Goal: Information Seeking & Learning: Learn about a topic

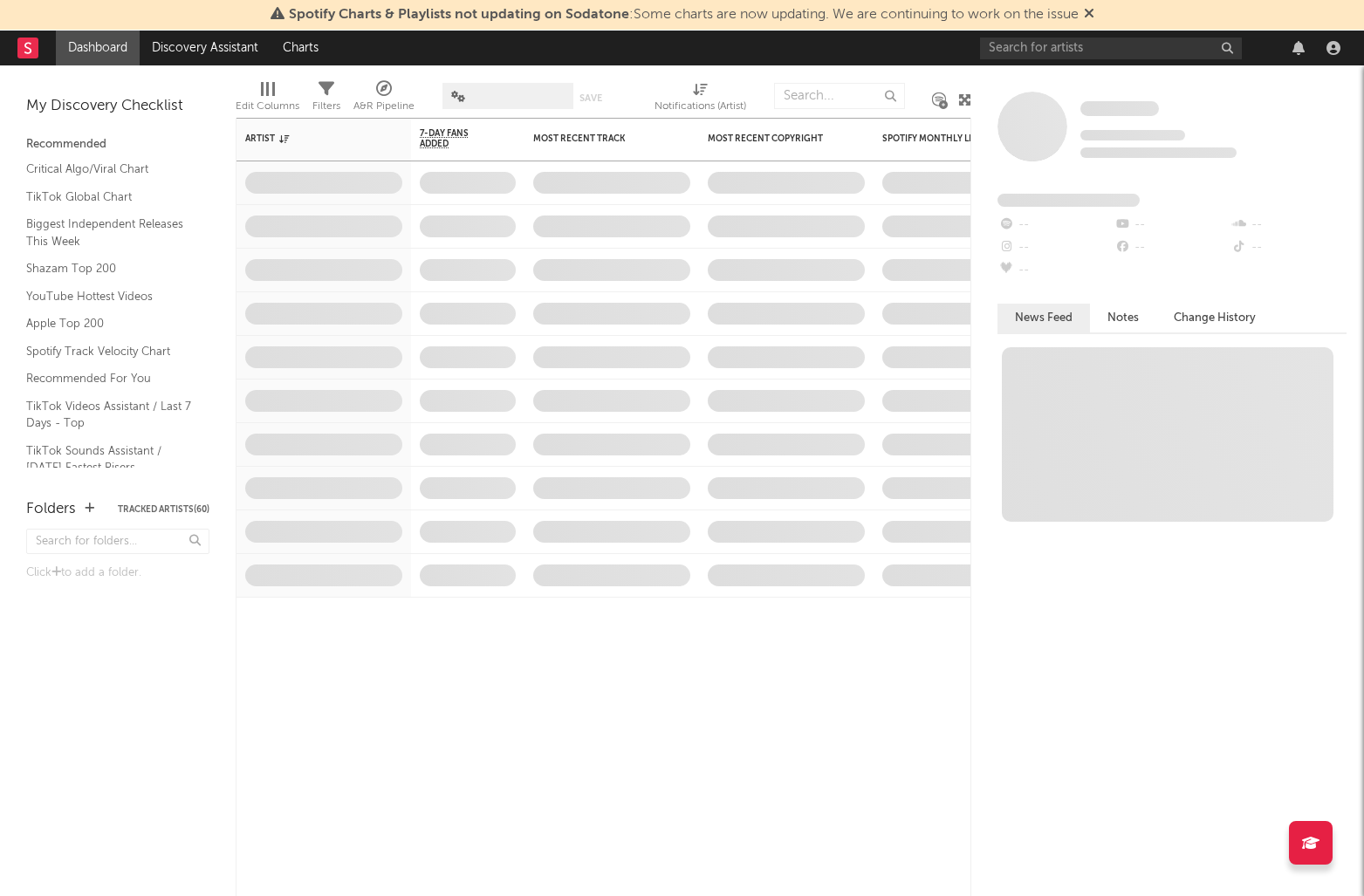
click at [1098, 25] on div "Spotify Charts & Playlists not updating on Sodatone : Some charts are now updat…" at bounding box center [682, 15] width 1364 height 31
click at [1086, 46] on input "text" at bounding box center [1110, 48] width 262 height 22
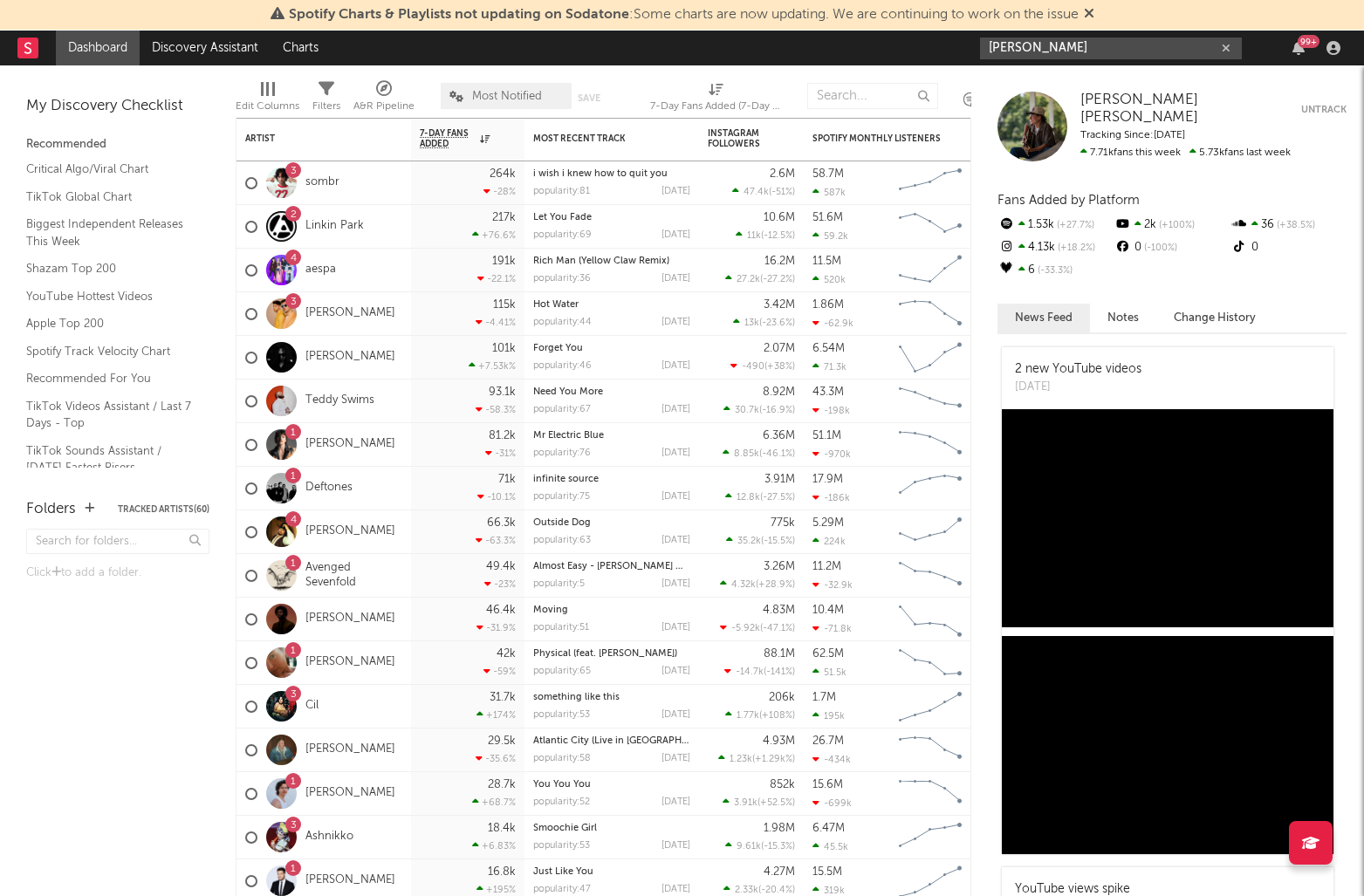
drag, startPoint x: 1140, startPoint y: 47, endPoint x: 1133, endPoint y: 57, distance: 12.2
click at [1135, 51] on input "[PERSON_NAME]" at bounding box center [1110, 48] width 262 height 22
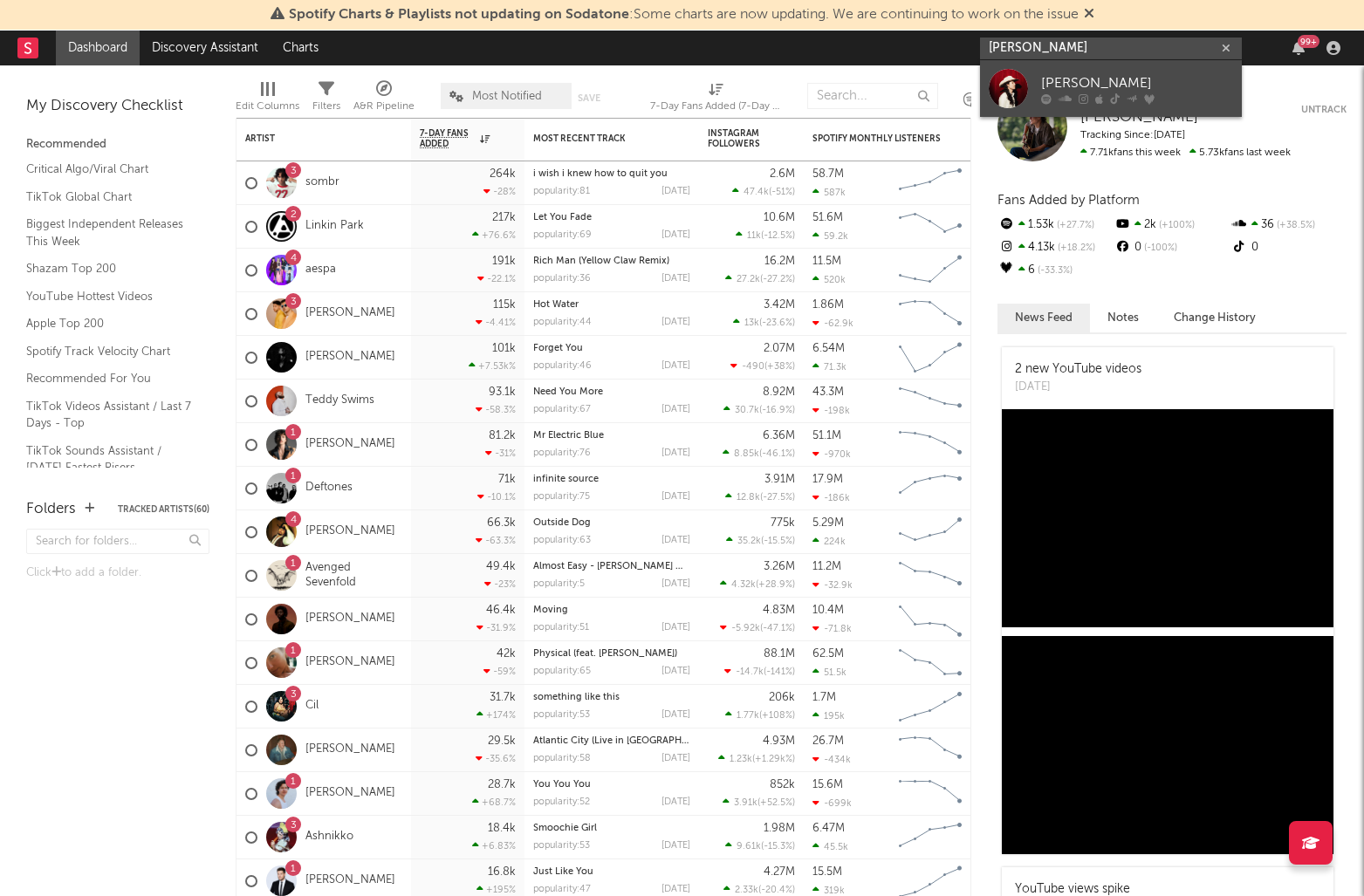
type input "[PERSON_NAME]"
click at [1122, 76] on div "[PERSON_NAME]" at bounding box center [1136, 83] width 192 height 21
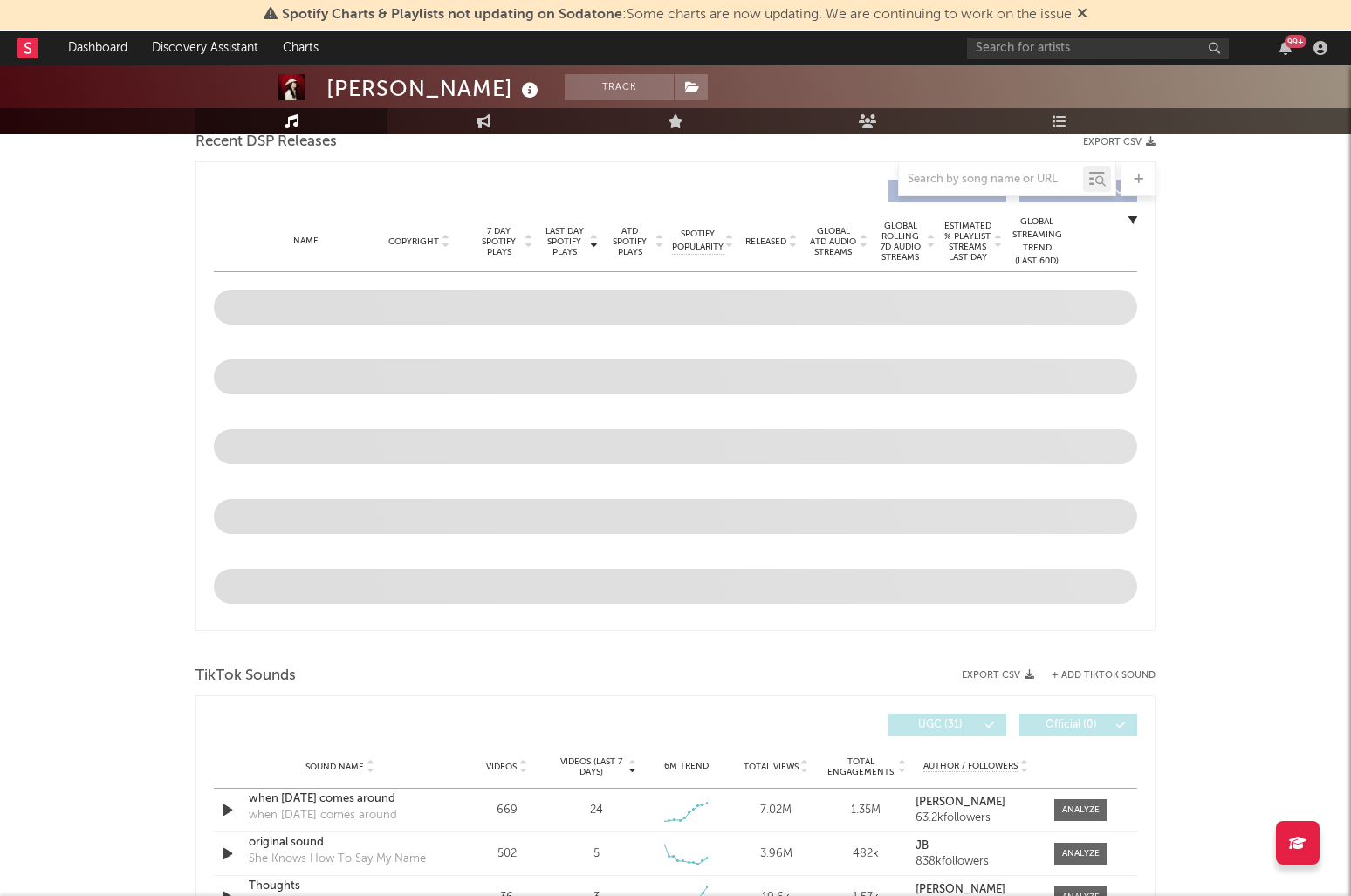
select select "6m"
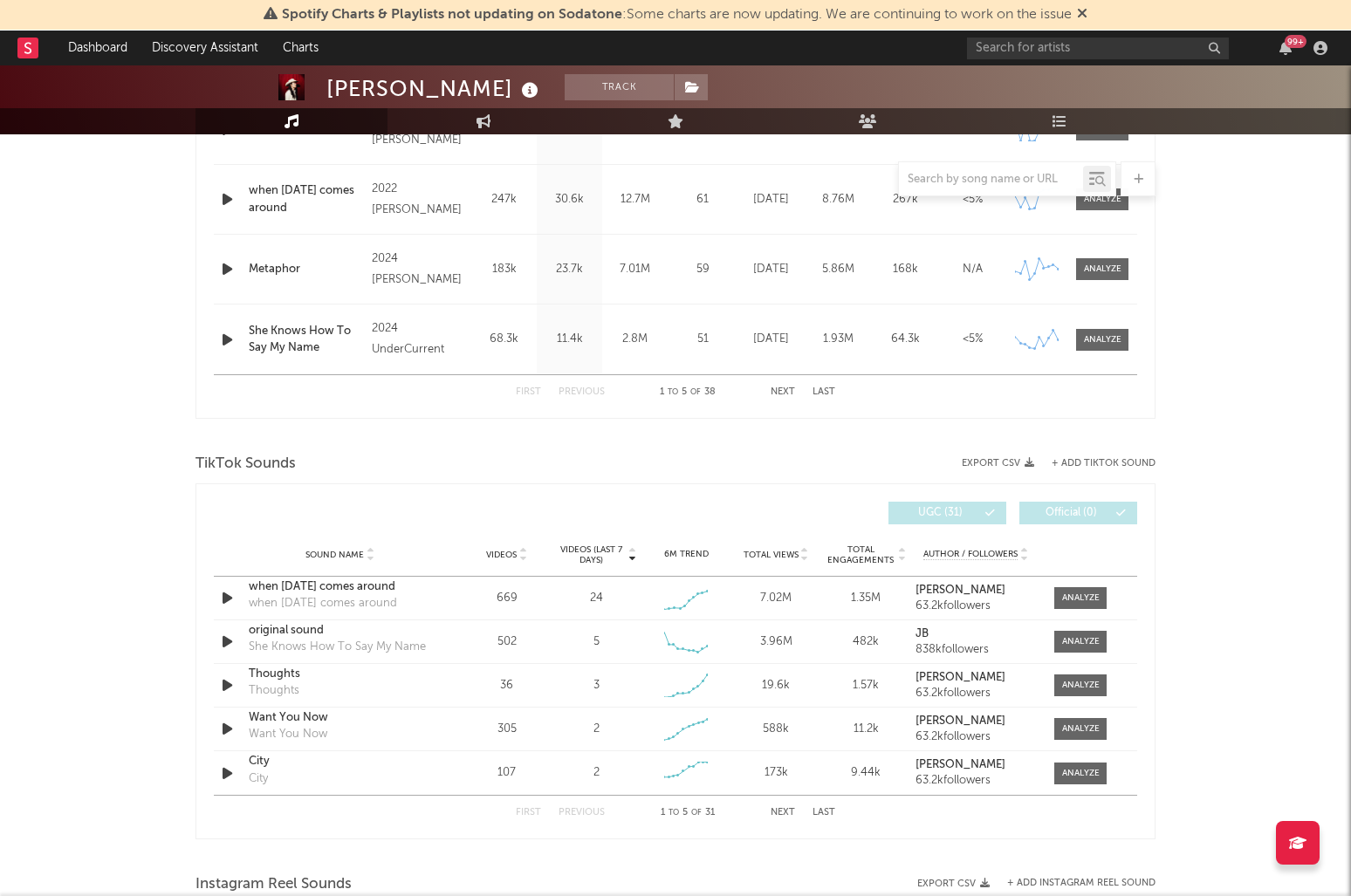
scroll to position [1076, 0]
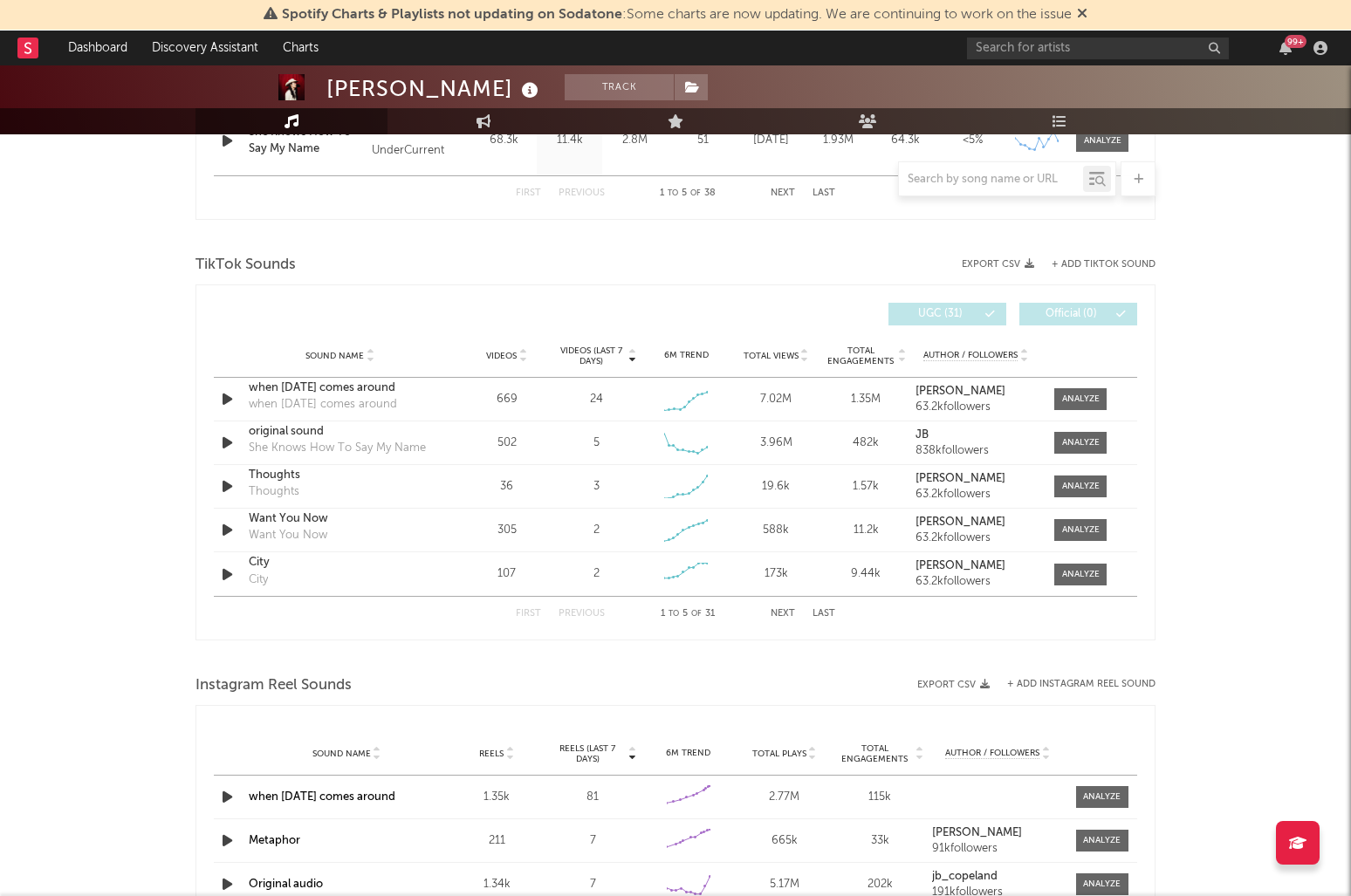
click at [484, 308] on div at bounding box center [444, 315] width 461 height 23
click at [776, 646] on div at bounding box center [675, 658] width 960 height 26
click at [775, 616] on button "Next" at bounding box center [783, 614] width 25 height 10
click at [542, 610] on div "First Previous 6 to 10 of 31 Next Last" at bounding box center [675, 614] width 319 height 34
click at [538, 606] on div "First Previous 6 to 10 of 31 Next Last" at bounding box center [675, 614] width 319 height 34
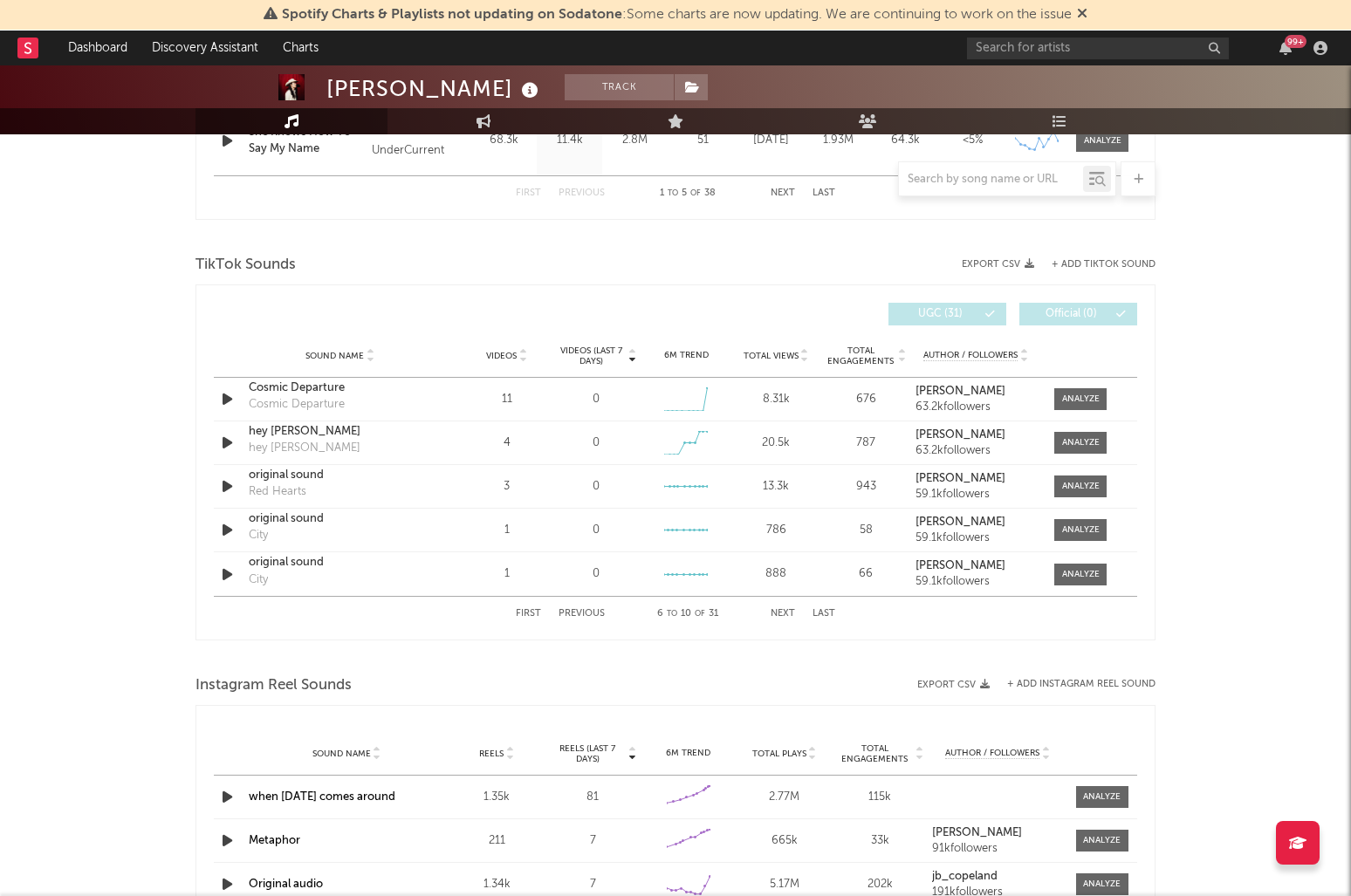
click at [512, 358] on span "Videos" at bounding box center [502, 356] width 31 height 10
click at [604, 671] on div "Instagram Reel Sounds" at bounding box center [675, 685] width 960 height 30
click at [296, 438] on div "original sound" at bounding box center [339, 432] width 182 height 17
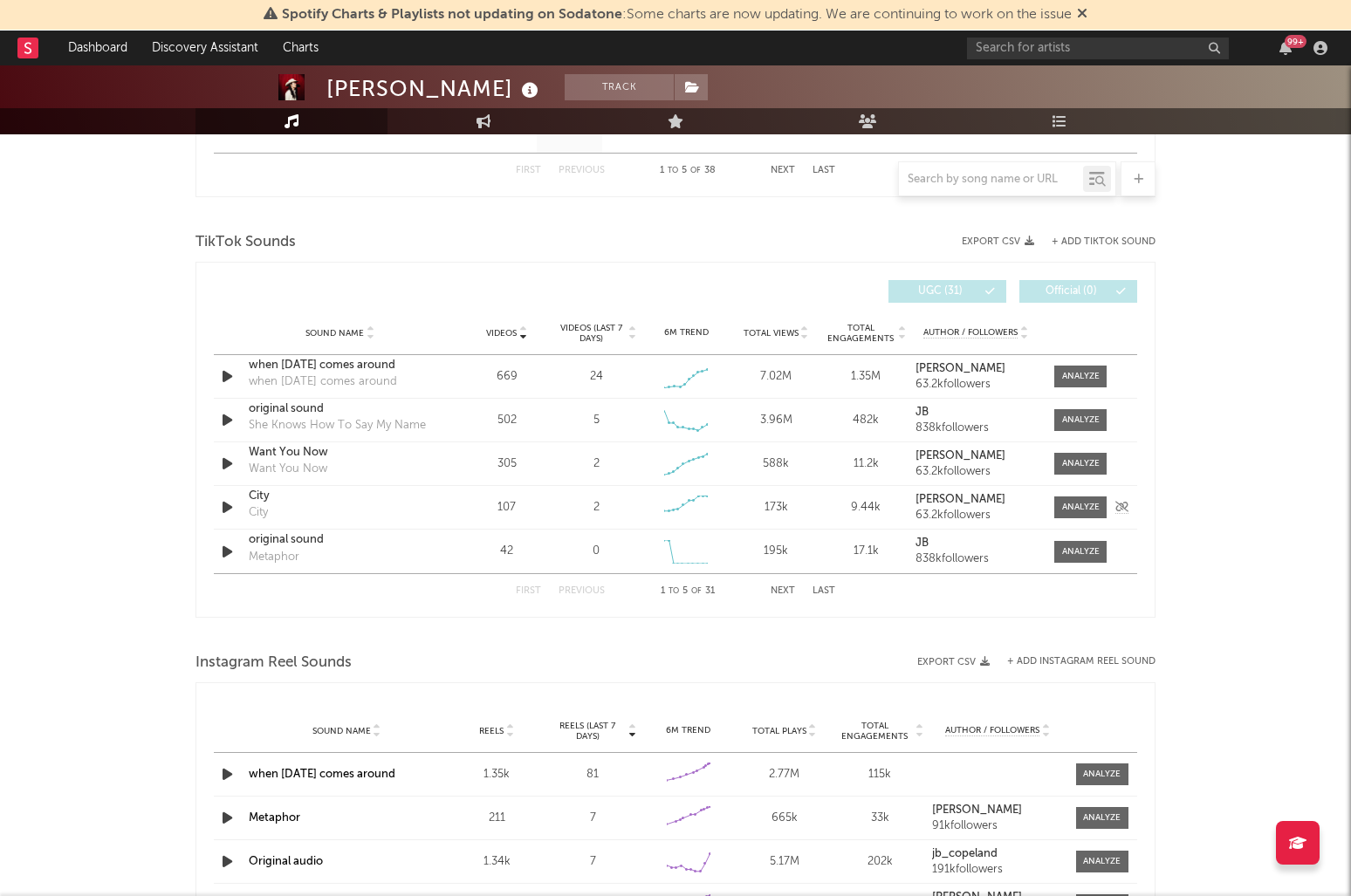
scroll to position [1100, 0]
click at [502, 285] on div at bounding box center [444, 291] width 461 height 23
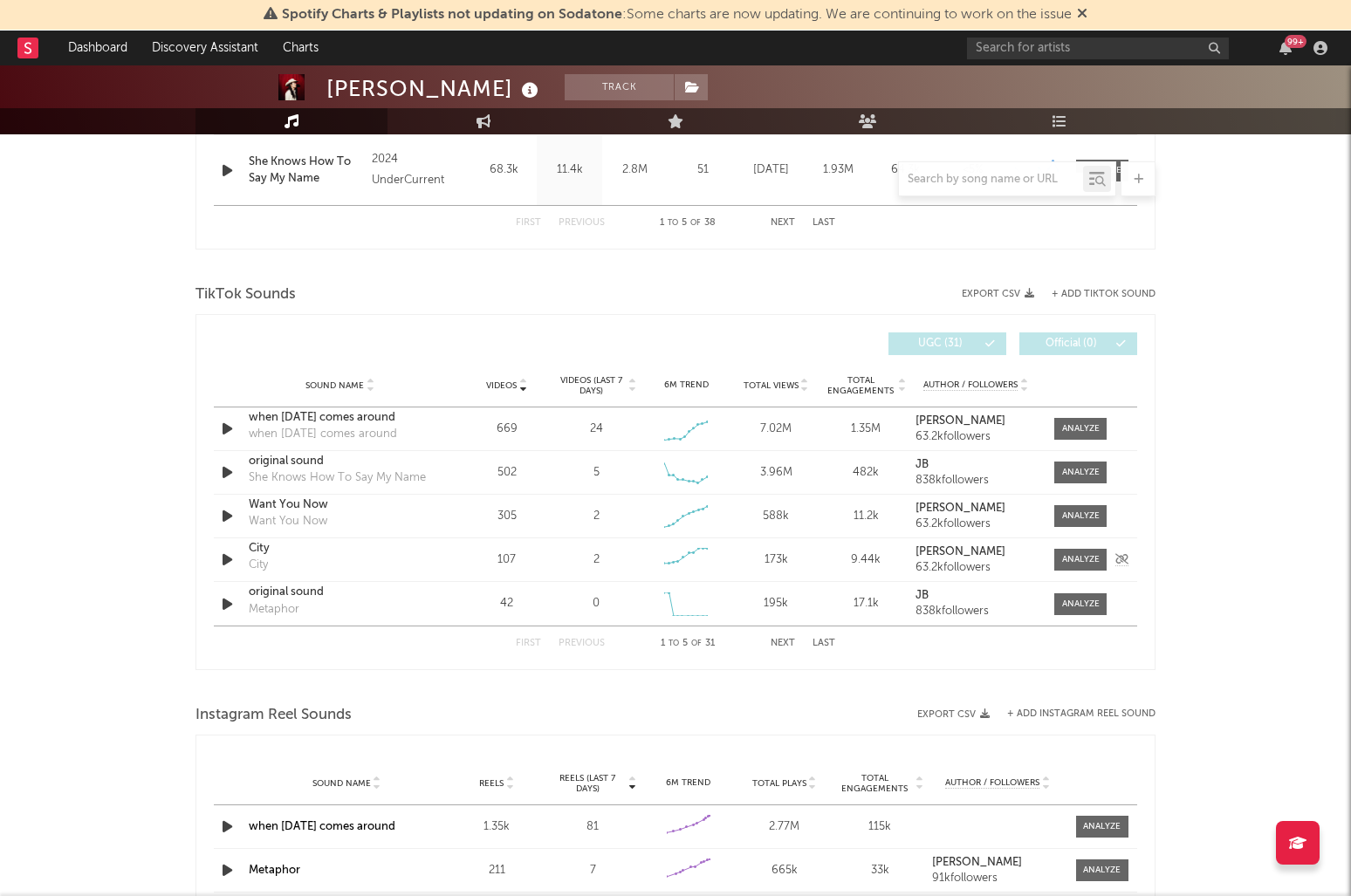
scroll to position [1027, 0]
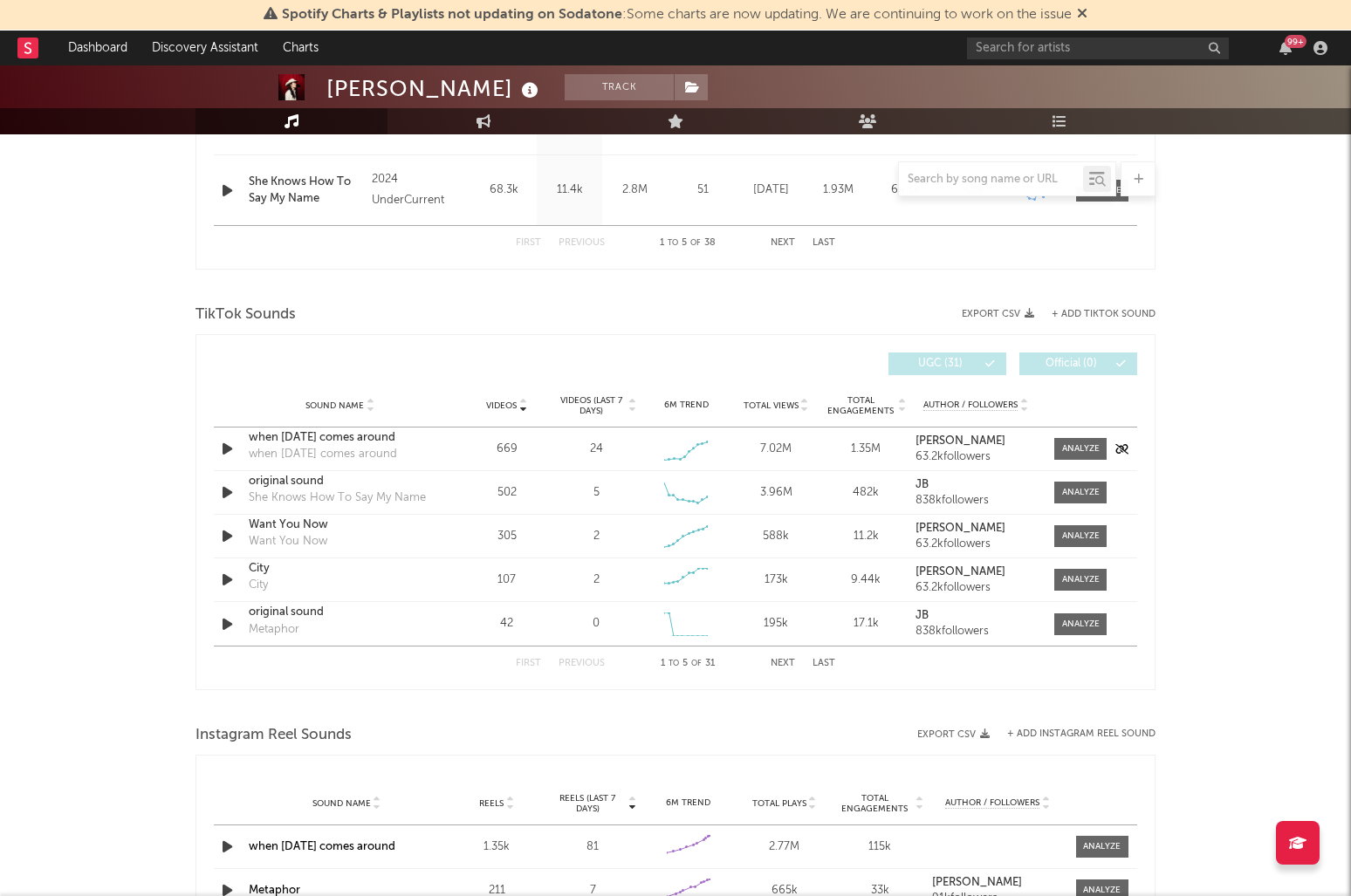
click at [334, 438] on div "when [DATE] comes around" at bounding box center [339, 438] width 182 height 17
